Goal: Transaction & Acquisition: Download file/media

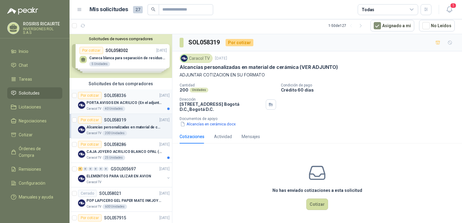
scroll to position [30, 0]
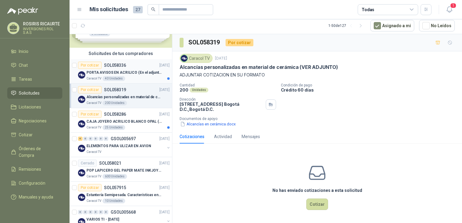
click at [130, 81] on article "Por cotizar SOL058336 [DATE] PORTA AVISOS EN ACRILICO (En el adjunto mas inform…" at bounding box center [121, 71] width 102 height 24
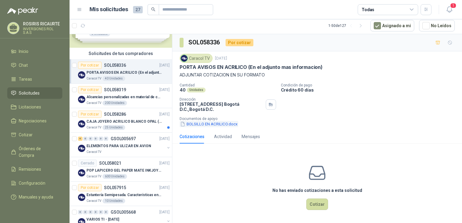
click at [210, 124] on button "BOLSILLO EN ACRILICO.docx" at bounding box center [209, 124] width 59 height 6
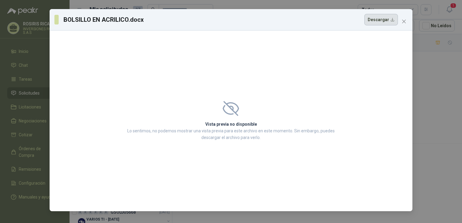
click at [379, 22] on button "Descargar" at bounding box center [381, 19] width 34 height 11
click at [247, 23] on div "BOLSILLO EN ACRILICO.docx Descargar" at bounding box center [225, 19] width 343 height 11
click at [402, 21] on icon "close" at bounding box center [404, 21] width 5 height 5
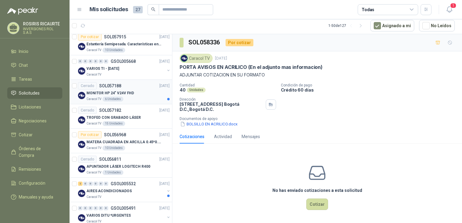
scroll to position [181, 0]
click at [32, 94] on span "Solicitudes" at bounding box center [29, 93] width 21 height 7
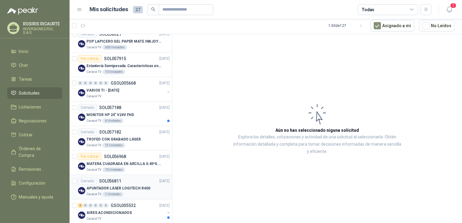
scroll to position [91, 0]
